Goal: Check status: Check status

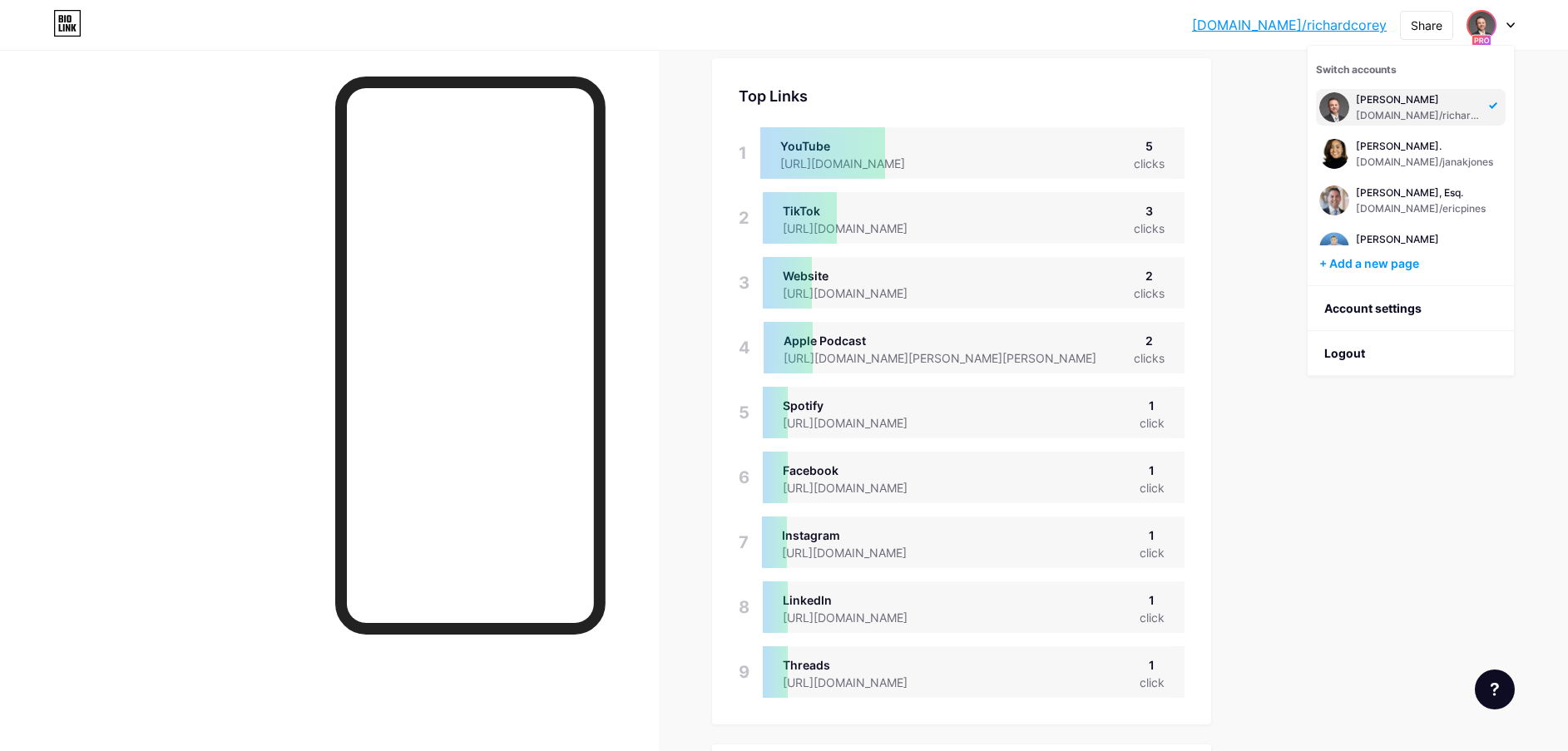
scroll to position [357, 0]
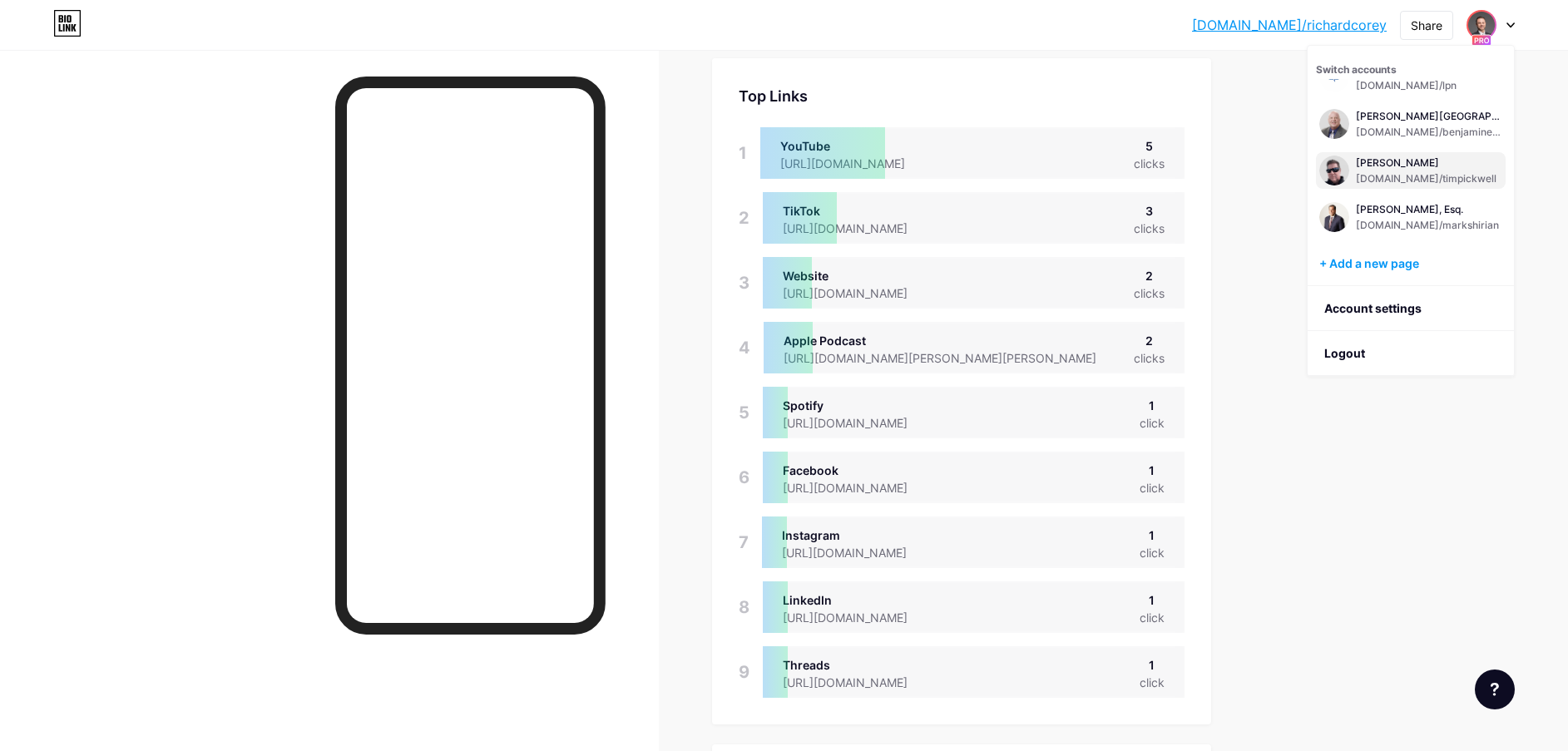
click at [1366, 167] on div "[PERSON_NAME]" at bounding box center [1426, 163] width 141 height 13
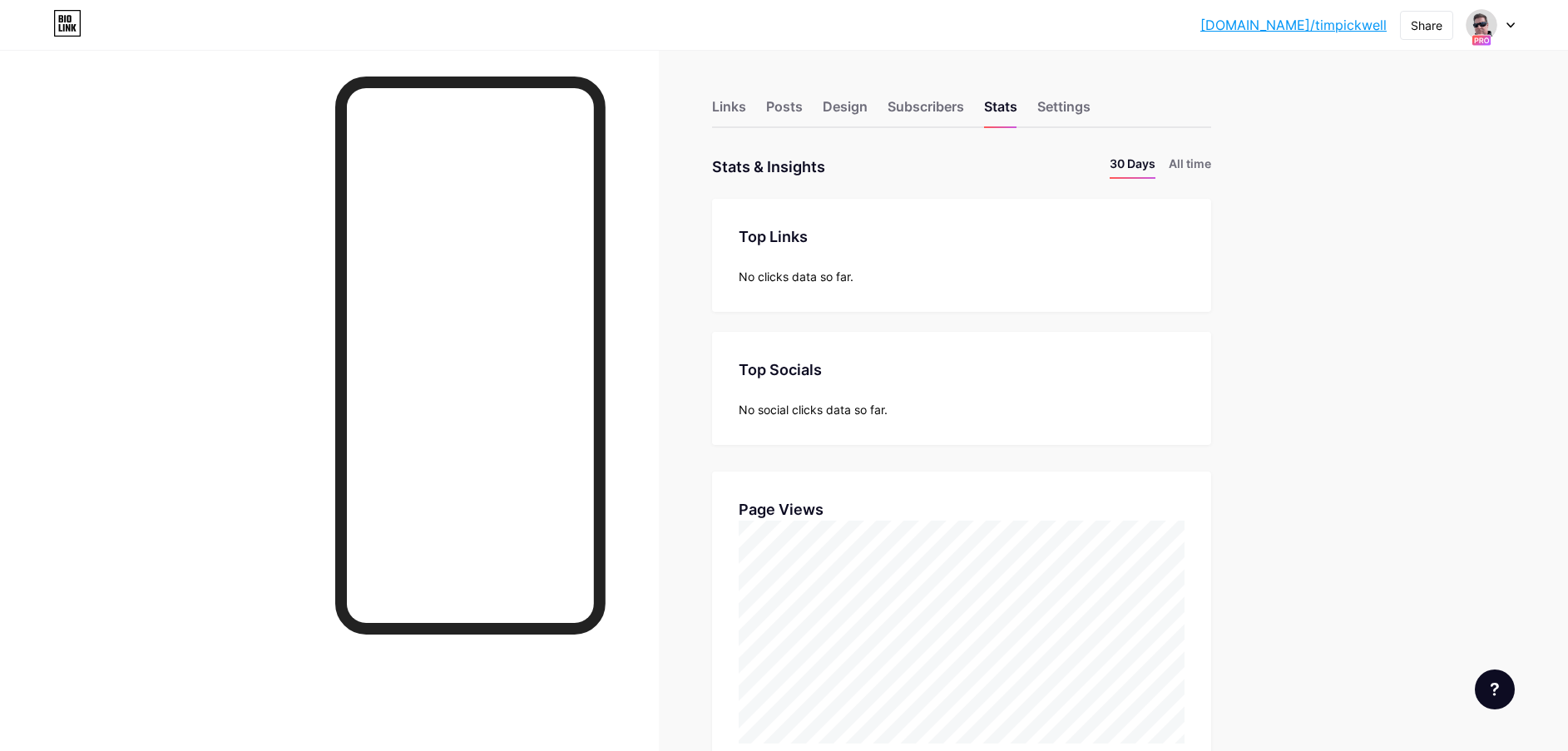
scroll to position [751, 1568]
click at [1211, 165] on li "All time" at bounding box center [1189, 167] width 42 height 24
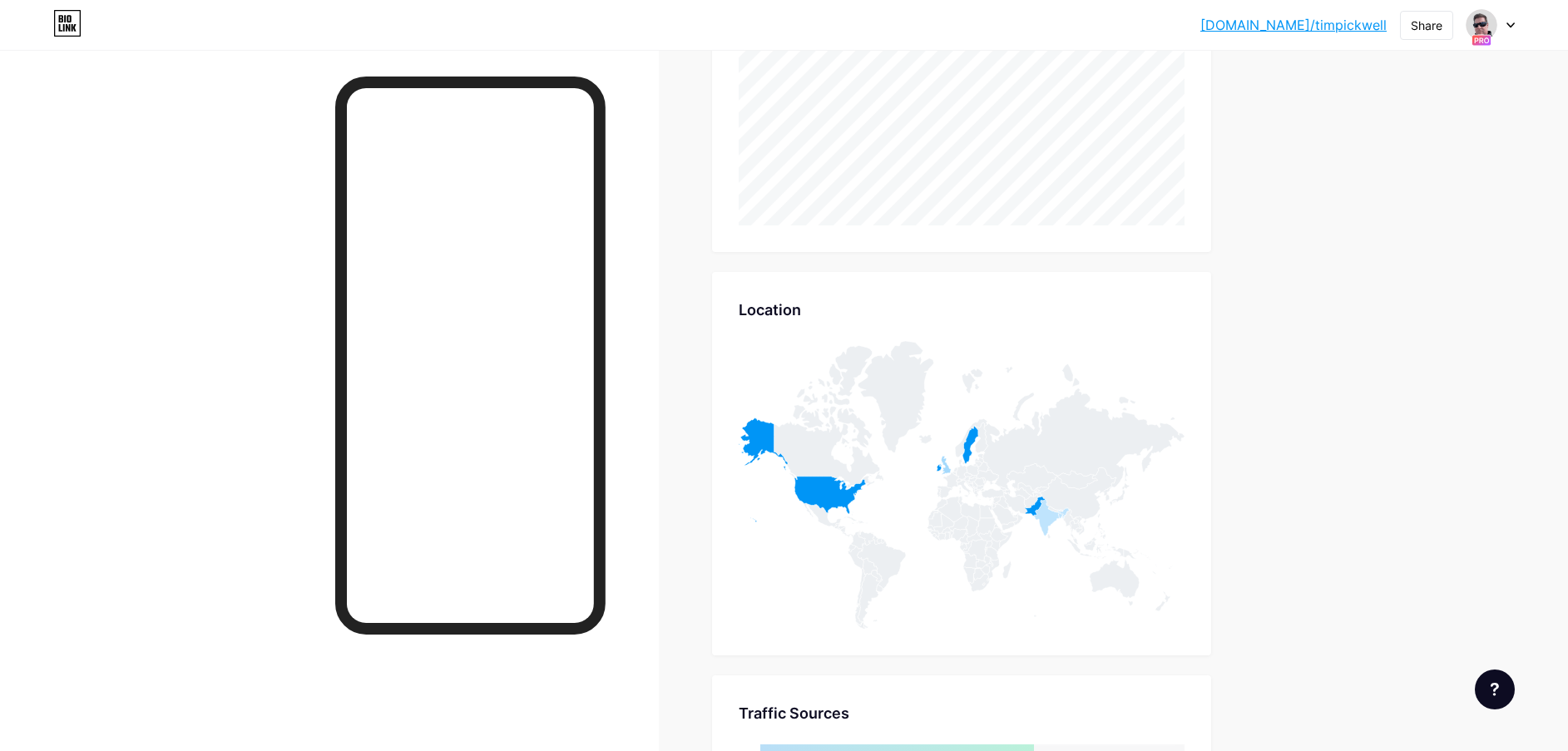
scroll to position [438, 0]
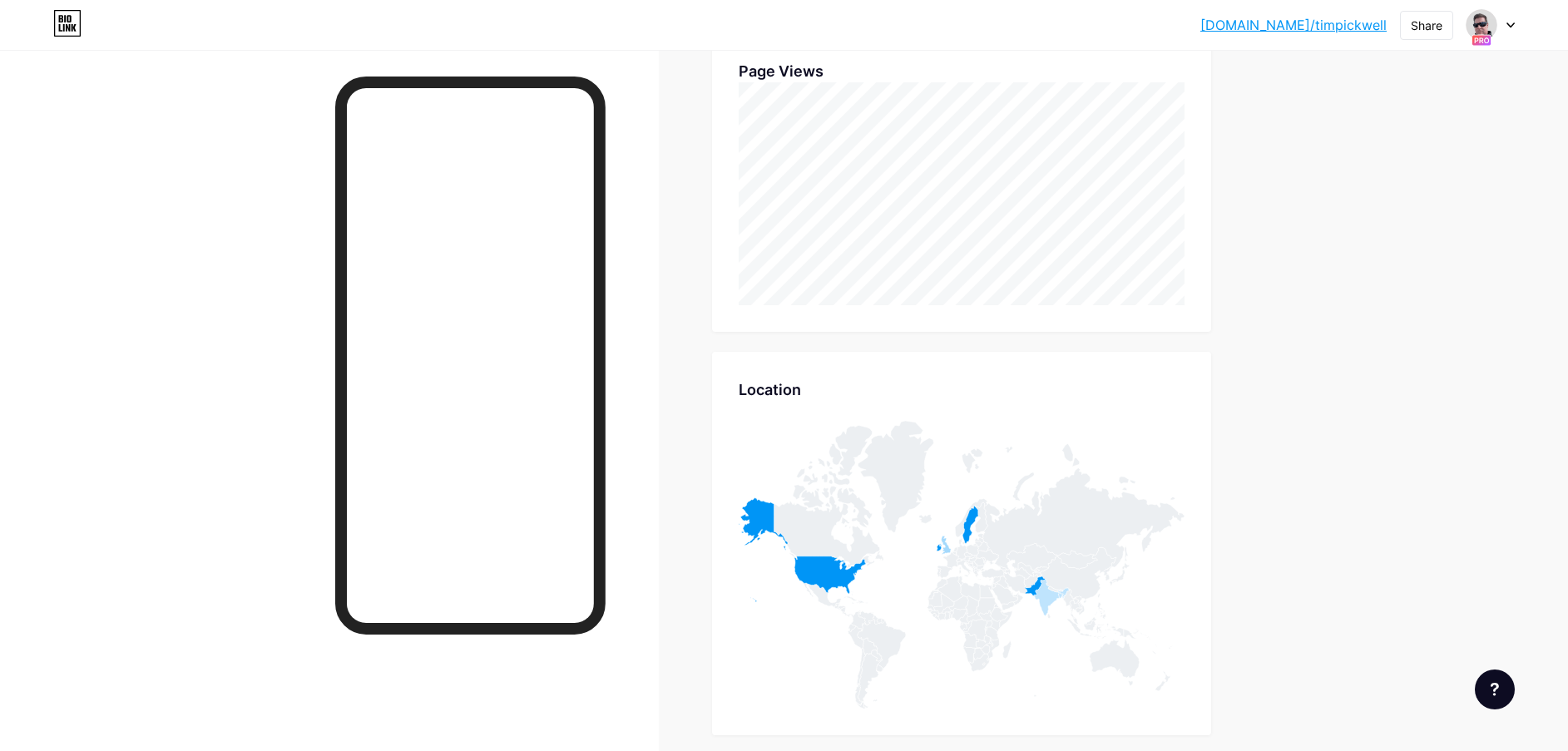
click at [1515, 23] on div "bio.link/timpic... bio.link/timpickwell Share Switch accounts Tim Pickwell bio.…" at bounding box center [784, 25] width 1568 height 30
click at [1501, 27] on div at bounding box center [1491, 25] width 48 height 30
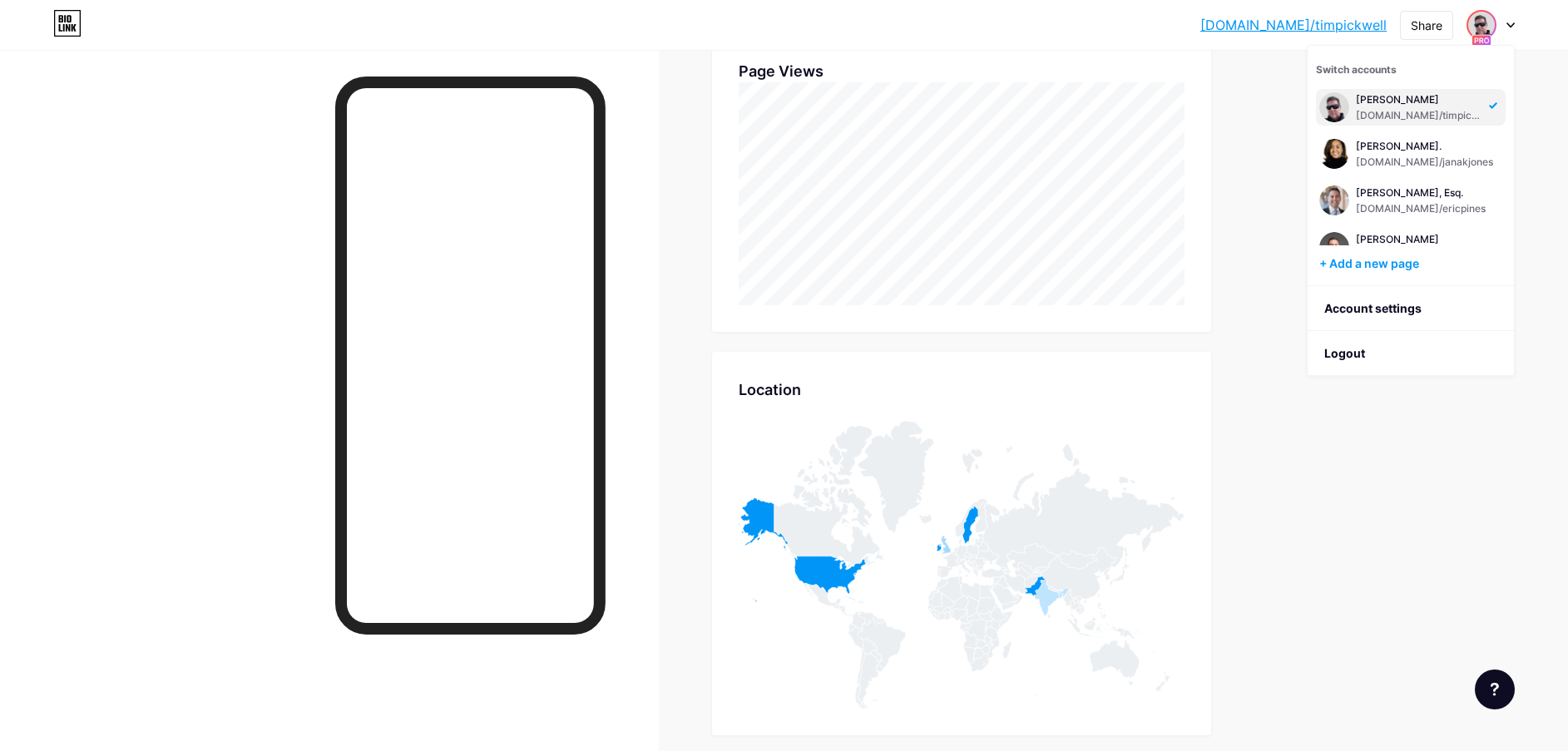
scroll to position [729, 0]
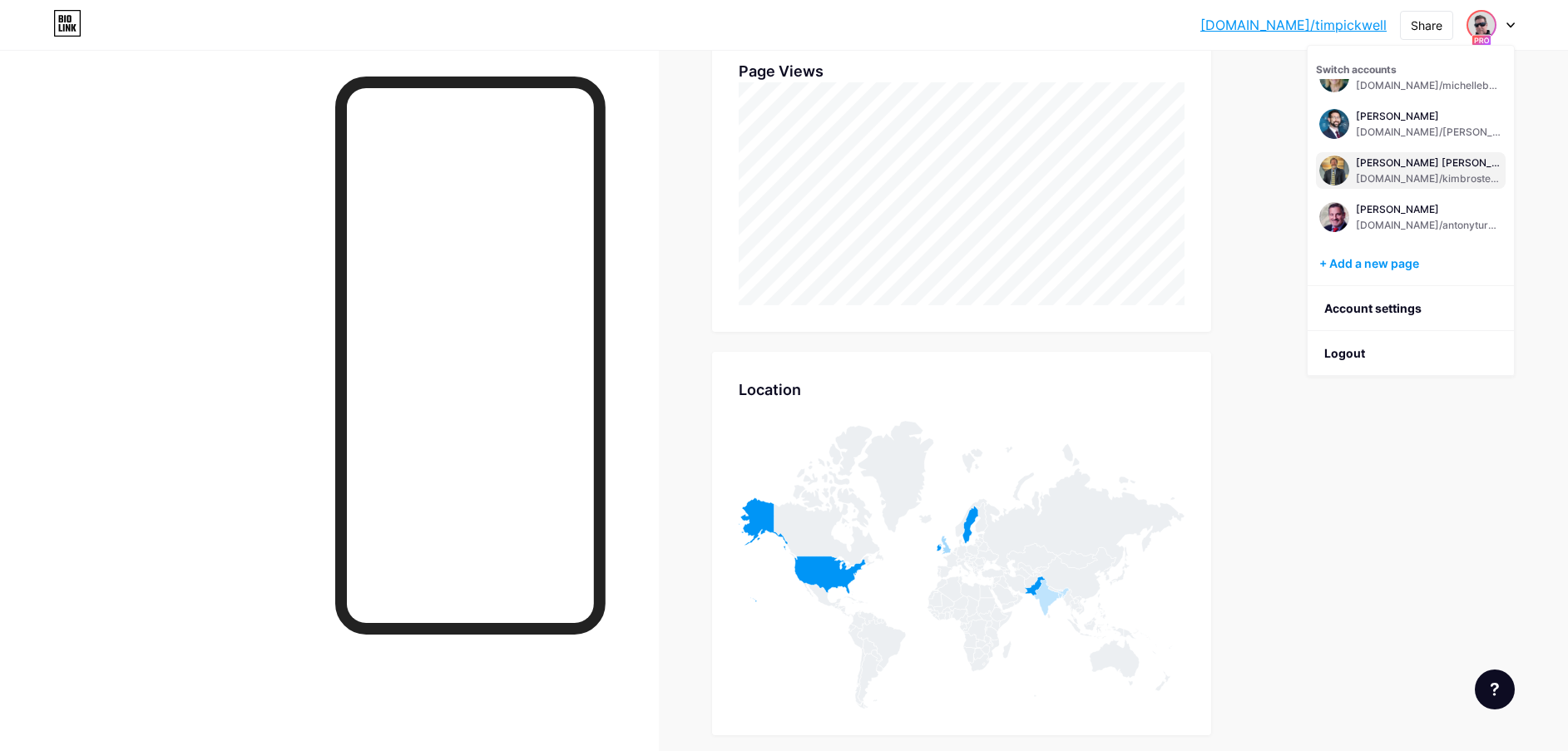
click at [1424, 159] on div "[PERSON_NAME] [PERSON_NAME]" at bounding box center [1429, 163] width 147 height 13
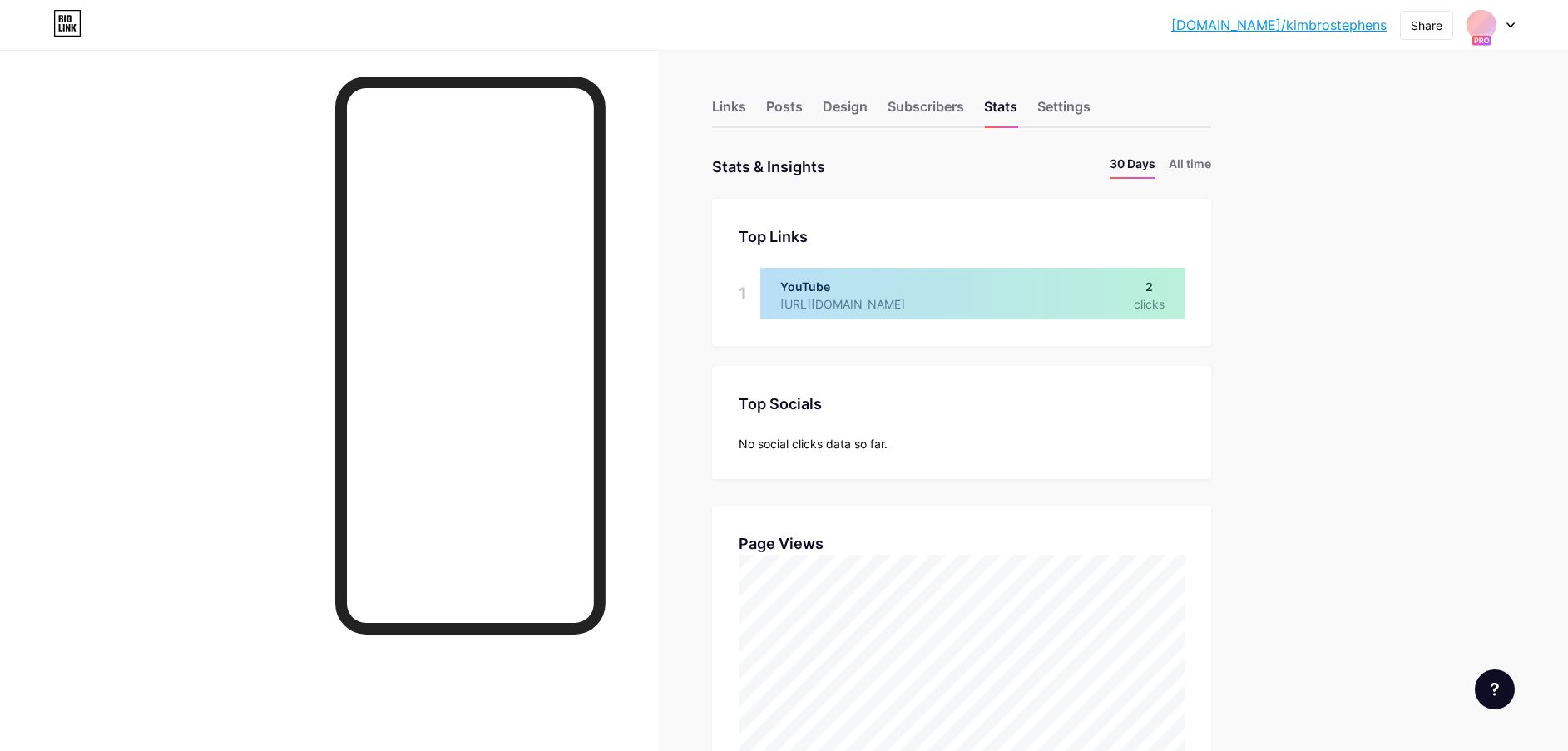
scroll to position [751, 1568]
click at [1211, 157] on li "All time" at bounding box center [1189, 167] width 42 height 24
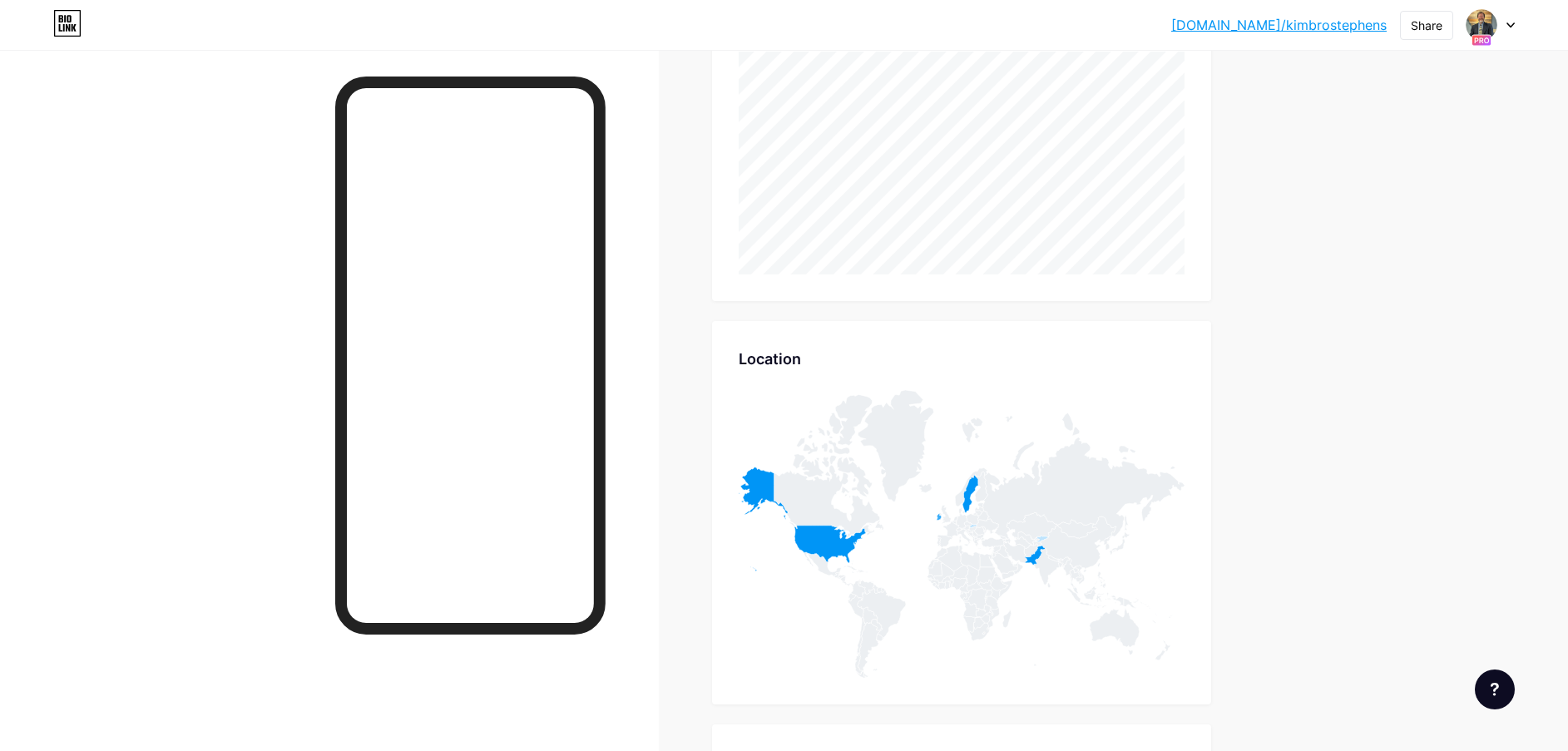
scroll to position [803, 0]
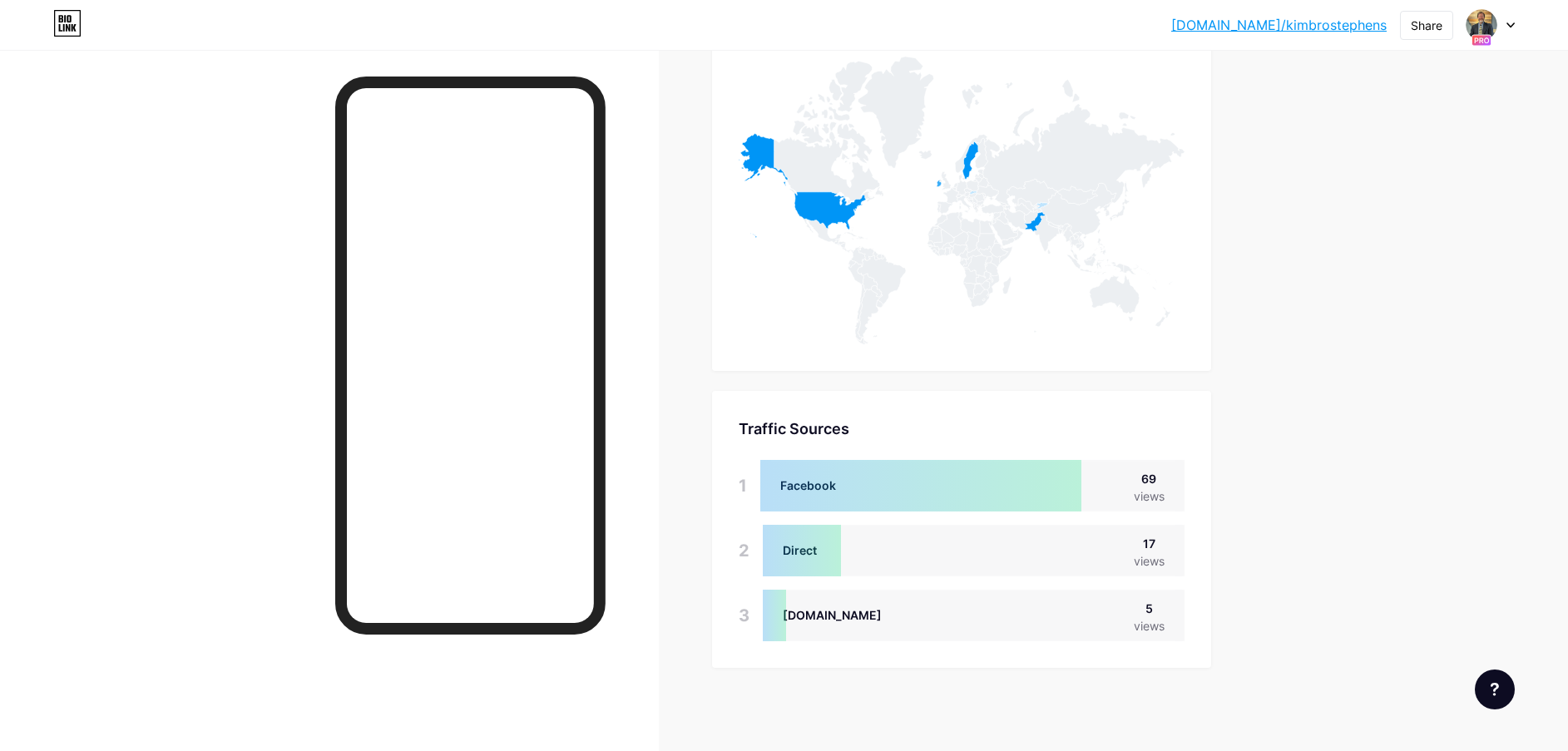
click at [1504, 37] on div at bounding box center [1491, 25] width 48 height 30
